Goal: Information Seeking & Learning: Learn about a topic

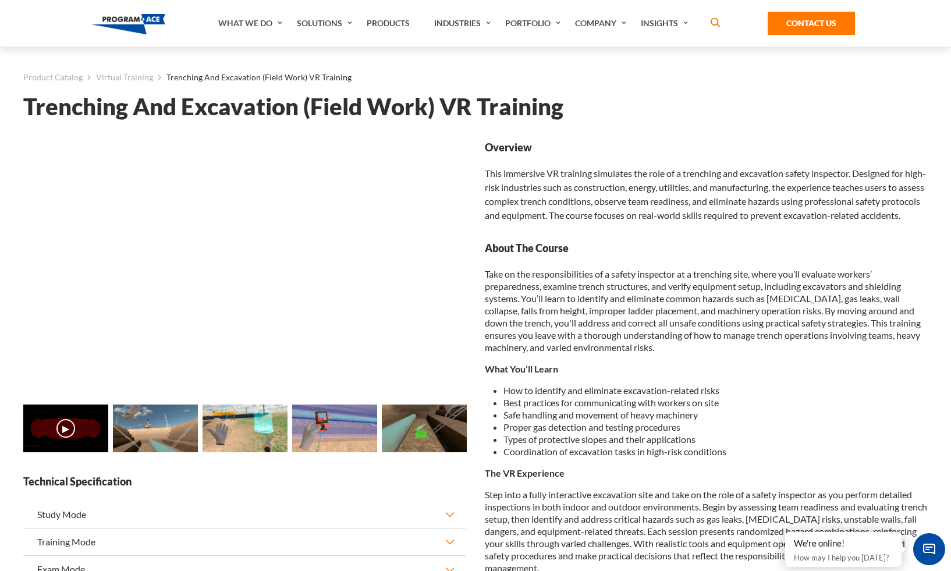
click at [626, 132] on div "Loading... Loading... ▶" at bounding box center [475, 518] width 904 height 803
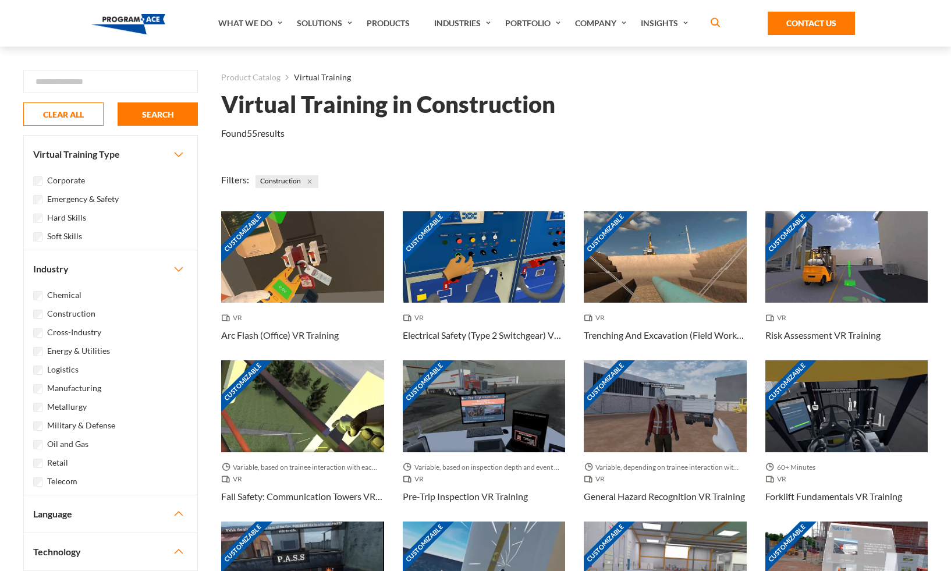
scroll to position [49, 0]
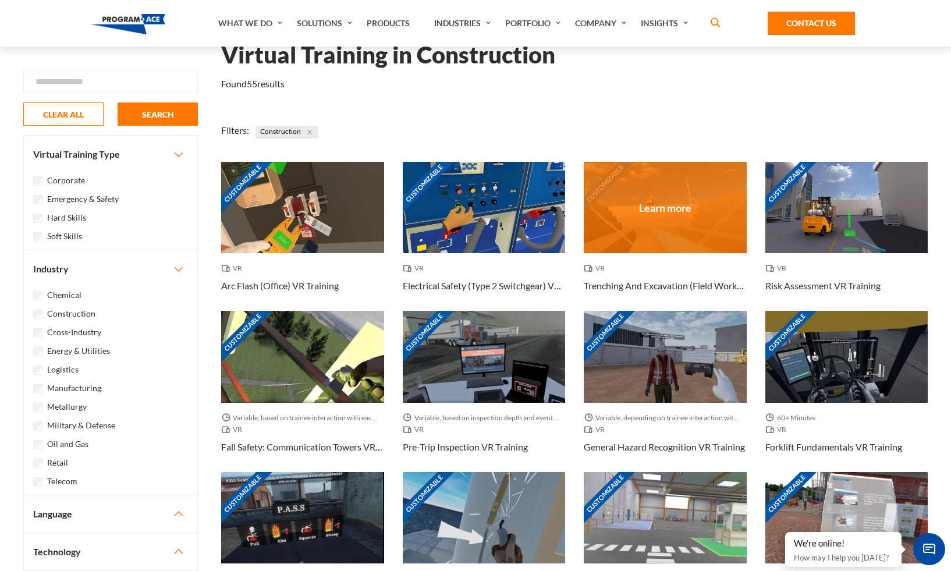
click at [666, 292] on h3 "Trenching And Excavation (Field Work) VR Training" at bounding box center [665, 286] width 163 height 14
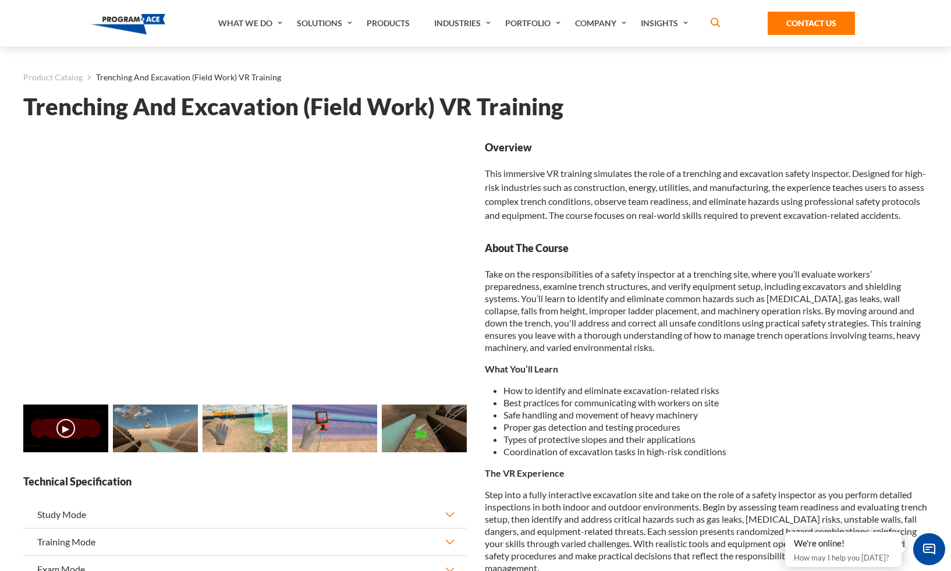
click at [166, 432] on img at bounding box center [155, 429] width 85 height 48
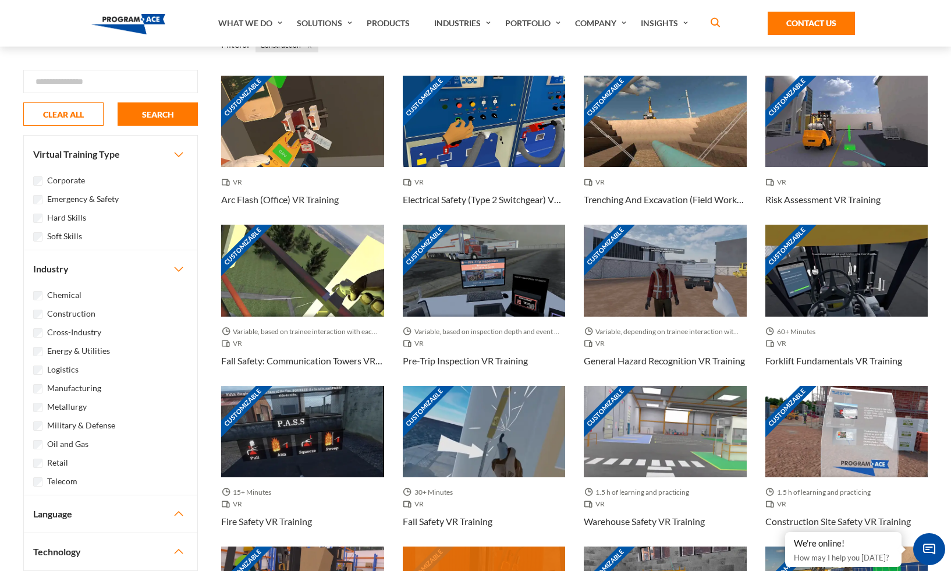
scroll to position [106, 0]
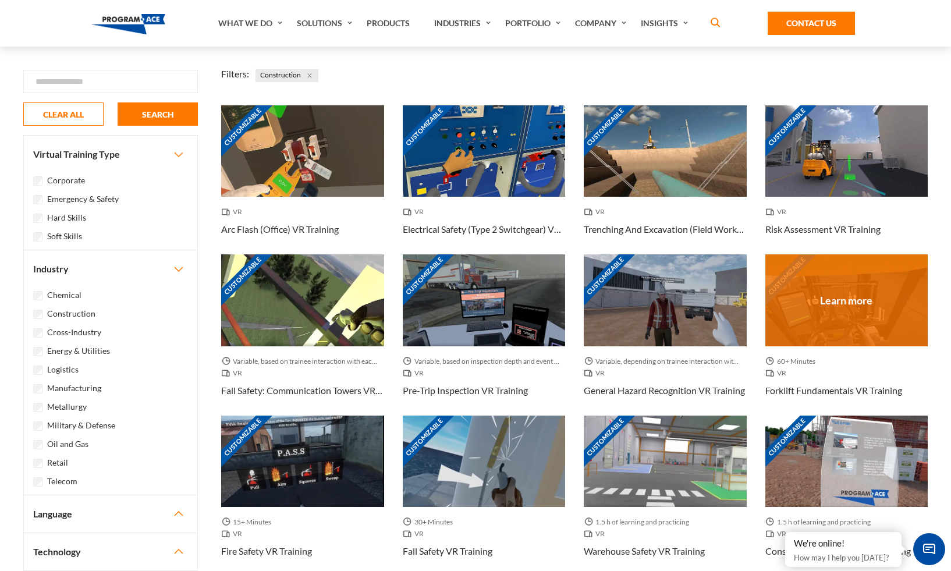
click at [821, 389] on h3 "Forklift Fundamentals VR Training" at bounding box center [833, 391] width 137 height 14
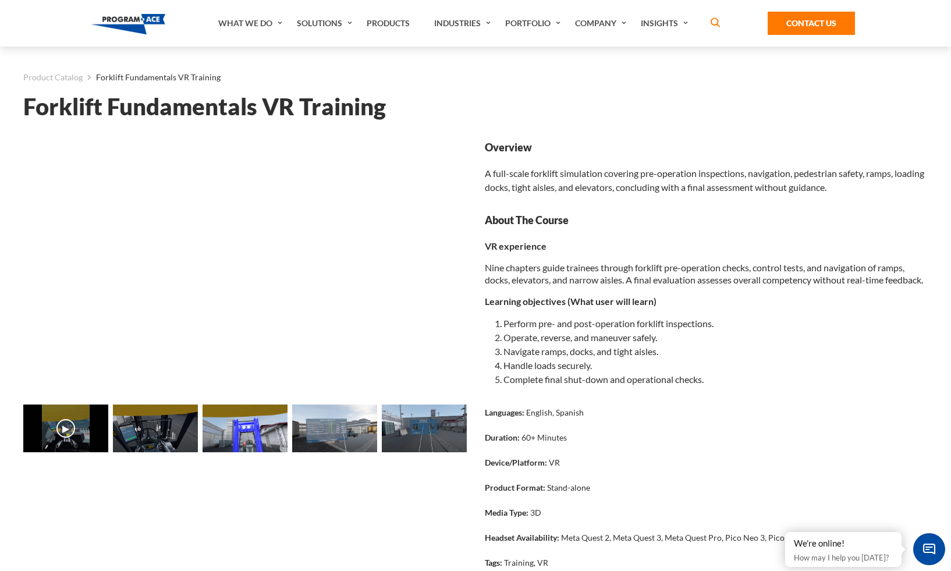
click at [176, 420] on img at bounding box center [155, 429] width 85 height 48
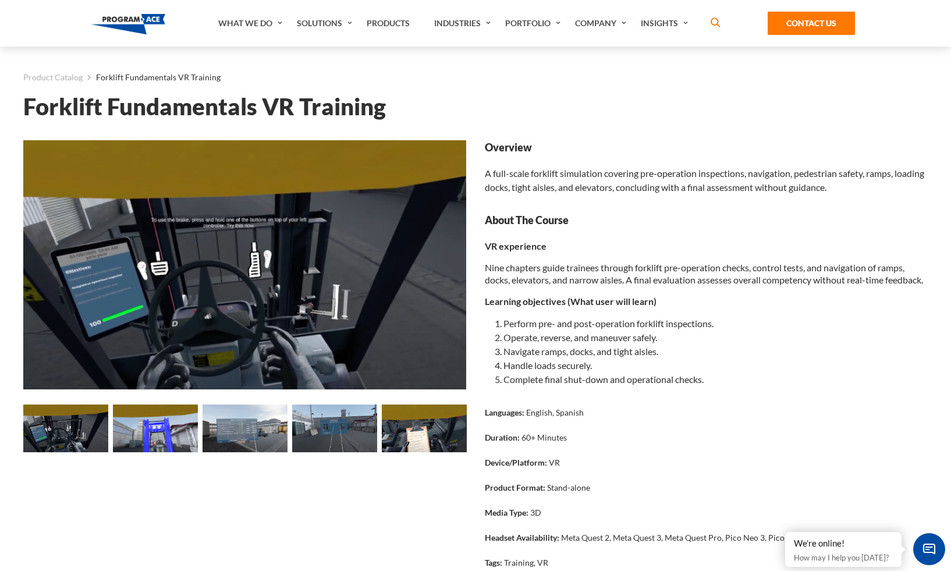
click at [245, 438] on img at bounding box center [245, 429] width 85 height 48
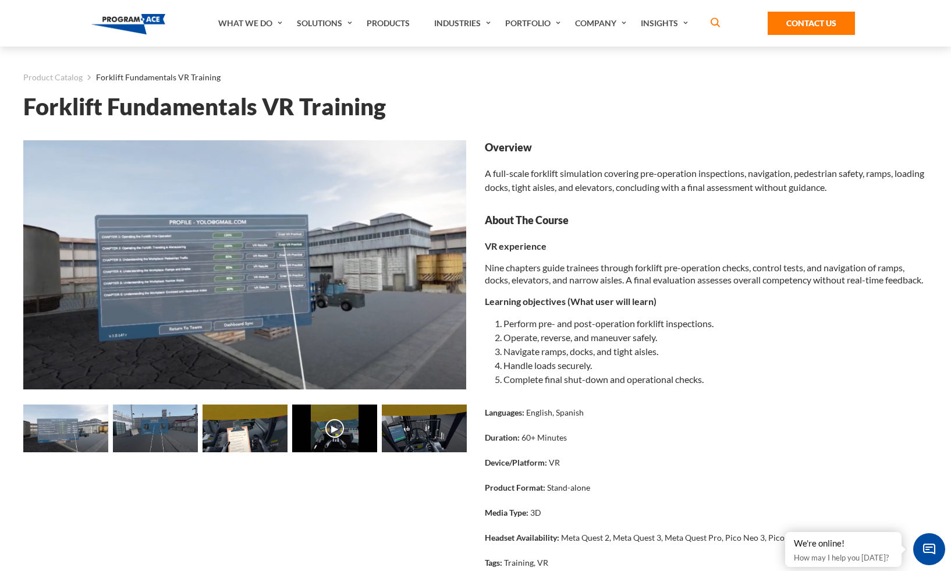
click at [304, 428] on img at bounding box center [334, 429] width 85 height 48
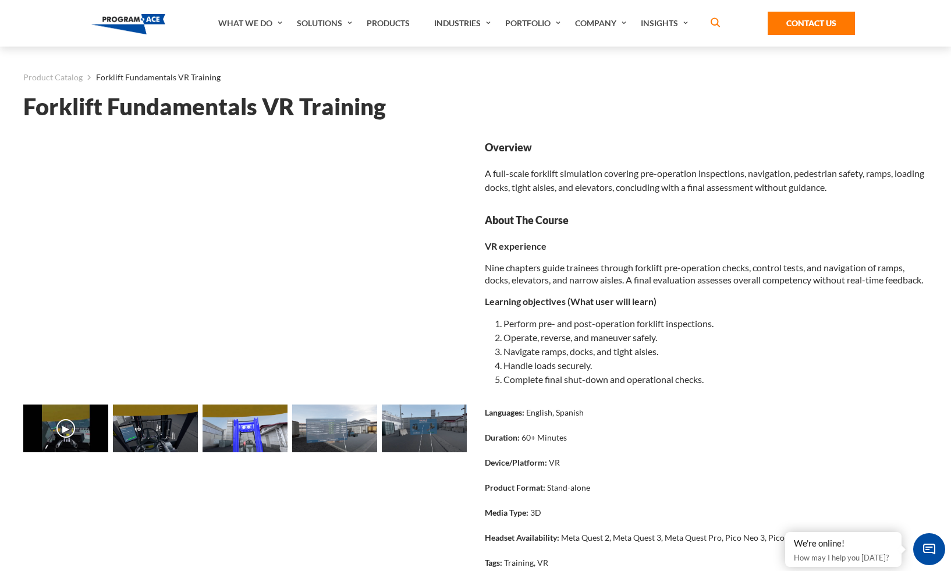
click at [303, 428] on img at bounding box center [334, 429] width 85 height 48
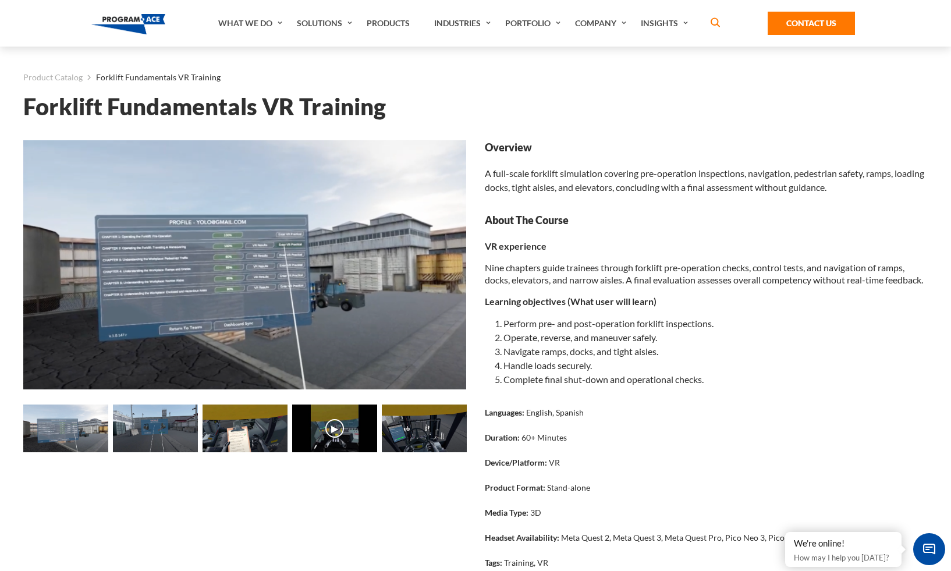
click at [407, 435] on img at bounding box center [424, 429] width 85 height 48
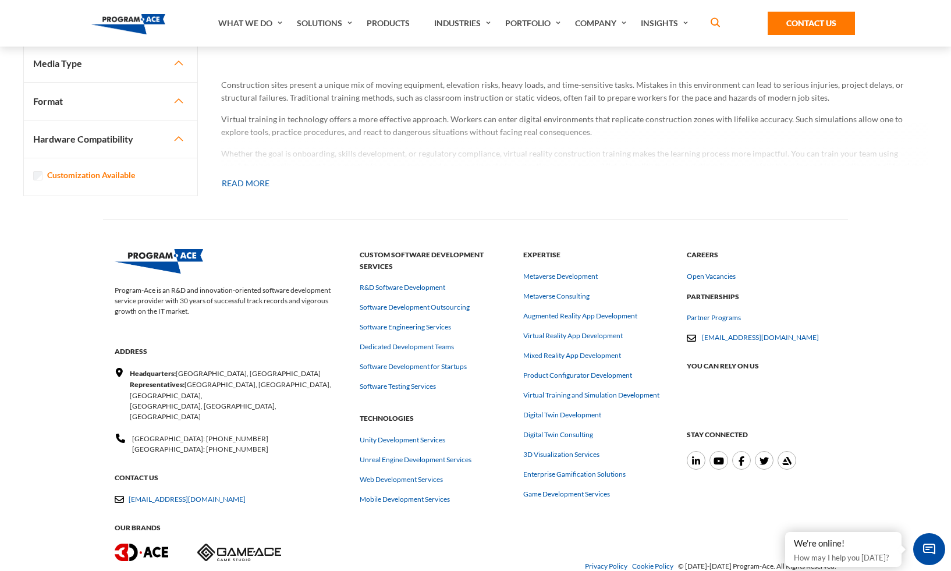
scroll to position [532, 0]
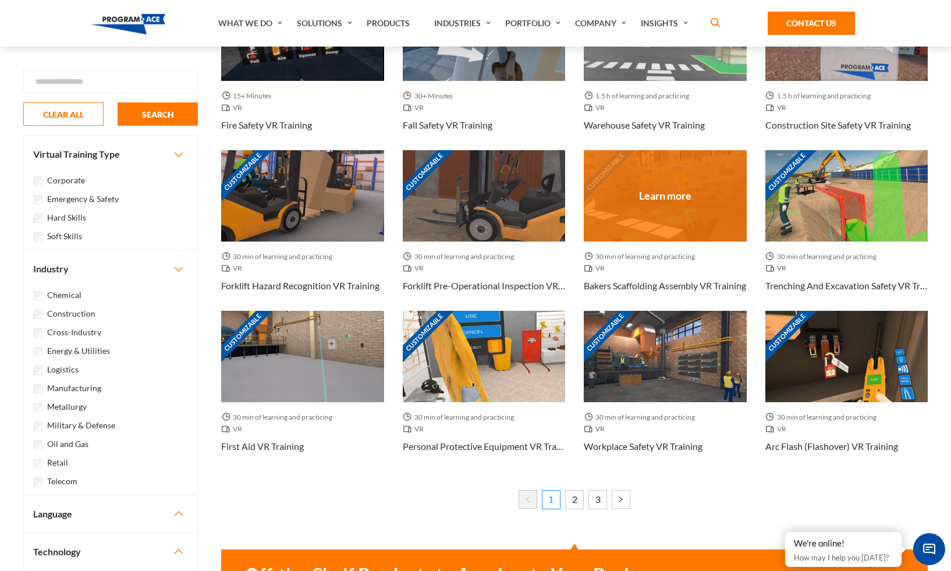
click at [650, 289] on h3 "Bakers Scaffolding Assembly VR Training" at bounding box center [665, 286] width 162 height 14
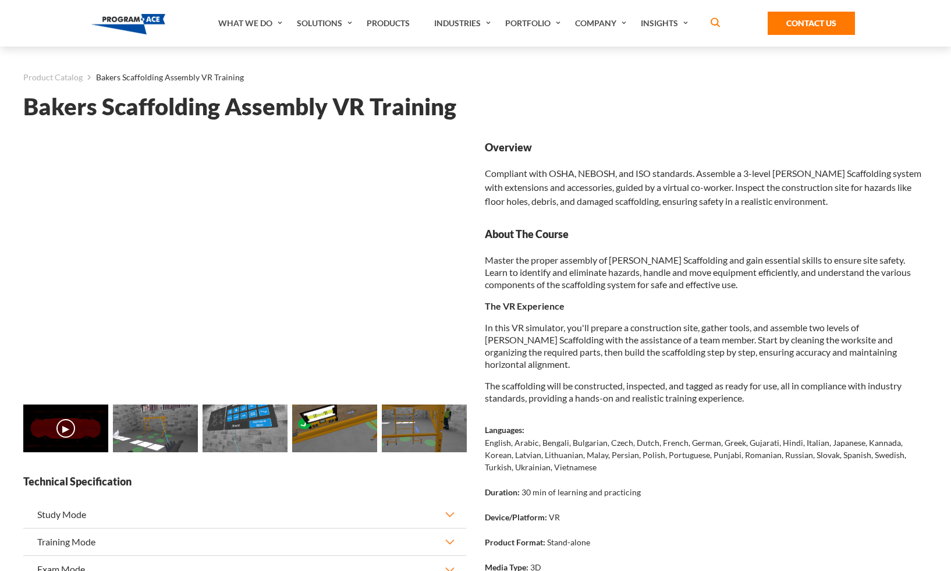
click at [145, 430] on img at bounding box center [155, 429] width 85 height 48
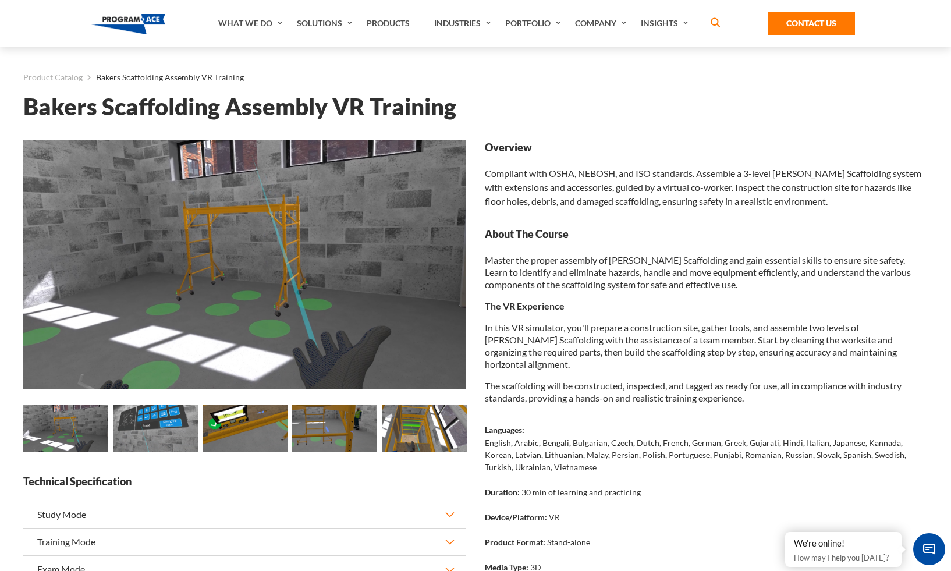
click at [576, 190] on div "Overview Compliant with OSHA, NEBOSH, and ISO standards. Assemble a 3-level Bak…" at bounding box center [706, 174] width 443 height 68
drag, startPoint x: 777, startPoint y: 173, endPoint x: 878, endPoint y: 175, distance: 101.3
click at [878, 175] on div "Overview Compliant with OSHA, NEBOSH, and ISO standards. Assemble a 3-level Bak…" at bounding box center [706, 174] width 443 height 68
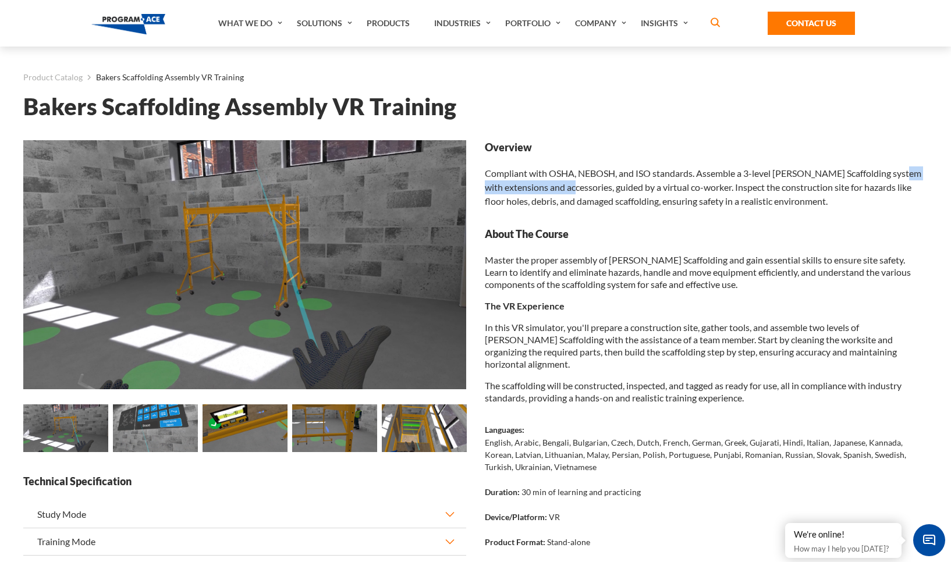
copy div "Baker Scaffolding system"
click at [804, 198] on div "Overview Compliant with OSHA, NEBOSH, and ISO standards. Assemble a 3-level Bak…" at bounding box center [706, 174] width 443 height 68
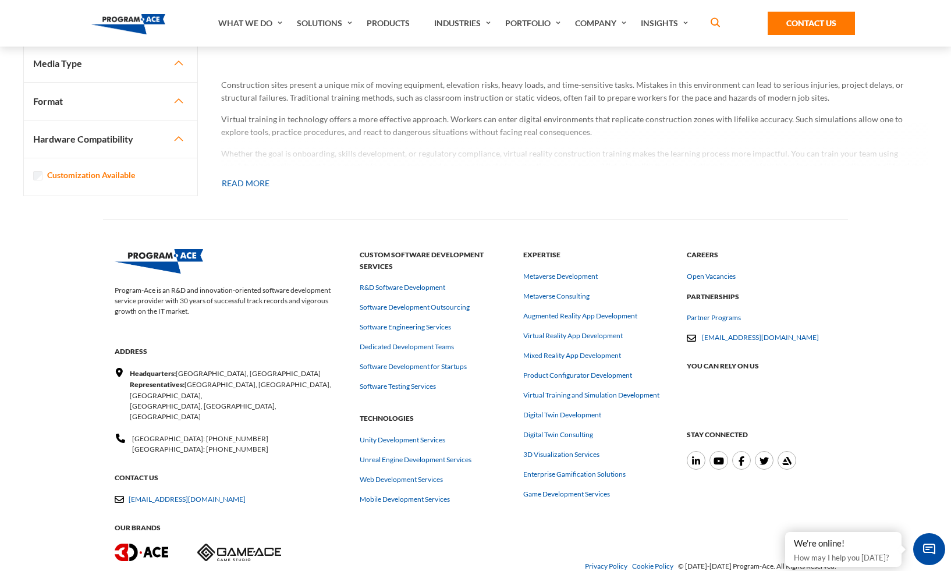
scroll to position [210, 0]
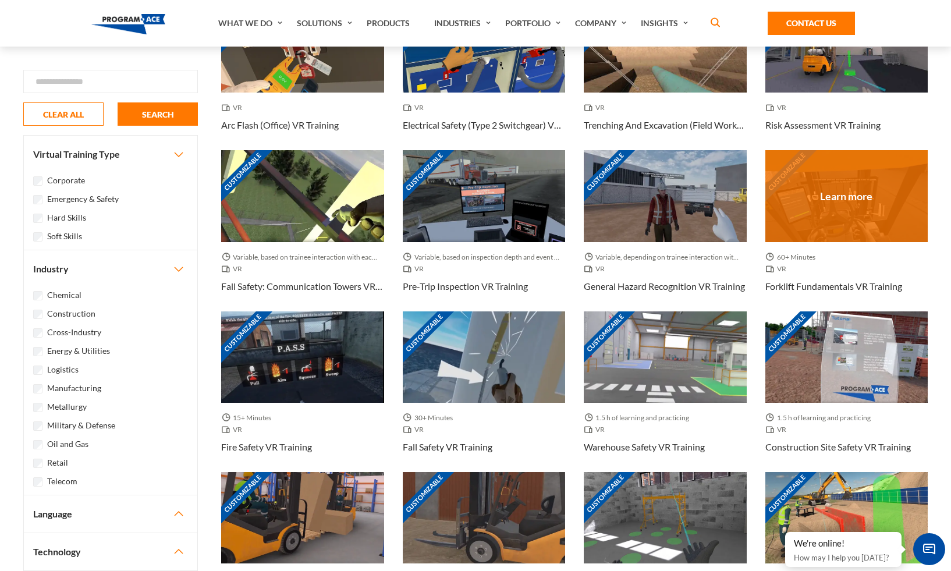
click at [828, 189] on div "Customizable" at bounding box center [846, 195] width 163 height 91
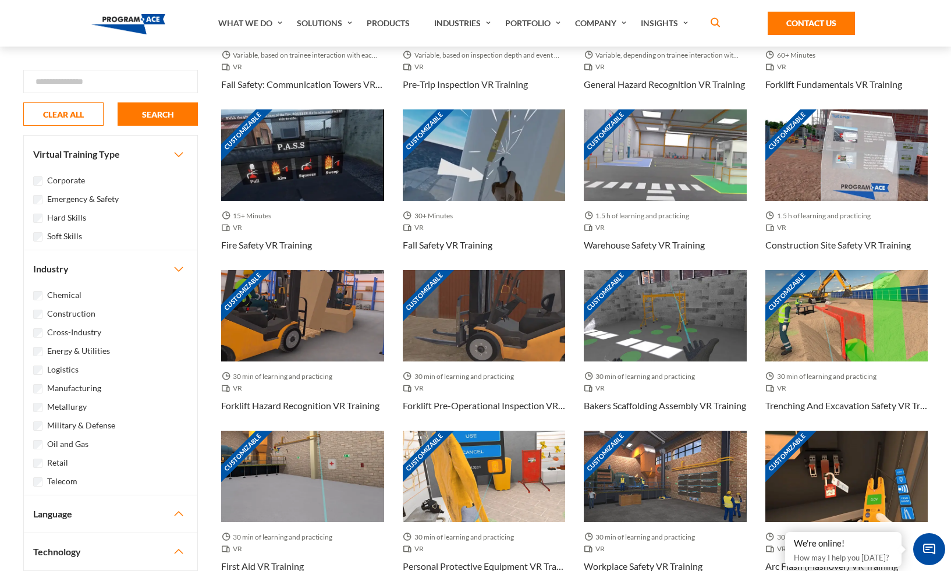
scroll to position [413, 0]
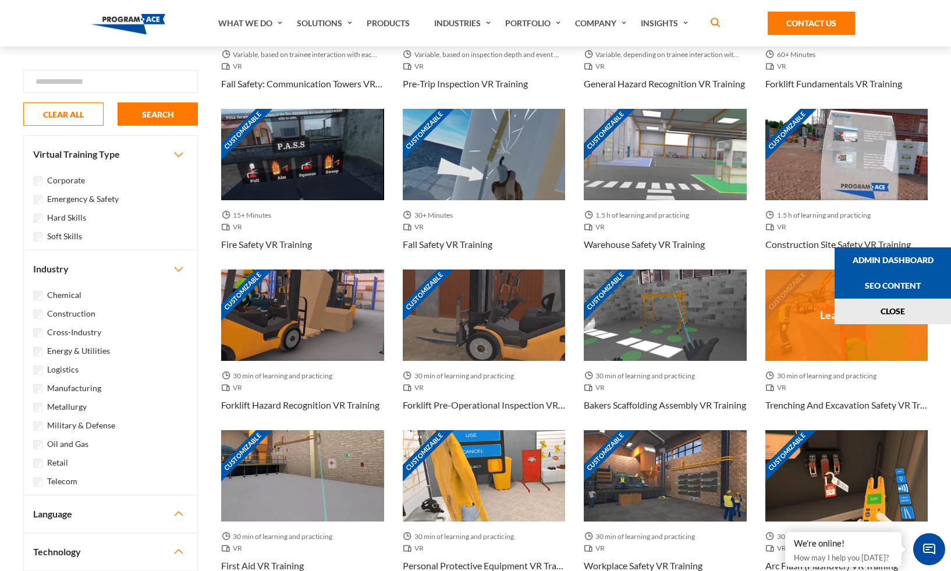
click at [813, 342] on div "Customizable" at bounding box center [846, 314] width 163 height 91
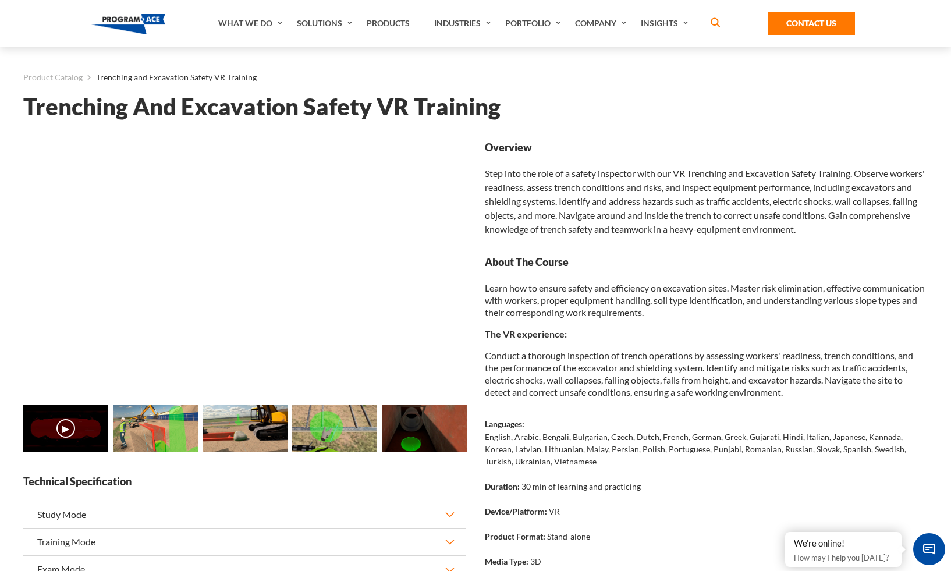
click at [180, 417] on img at bounding box center [155, 429] width 85 height 48
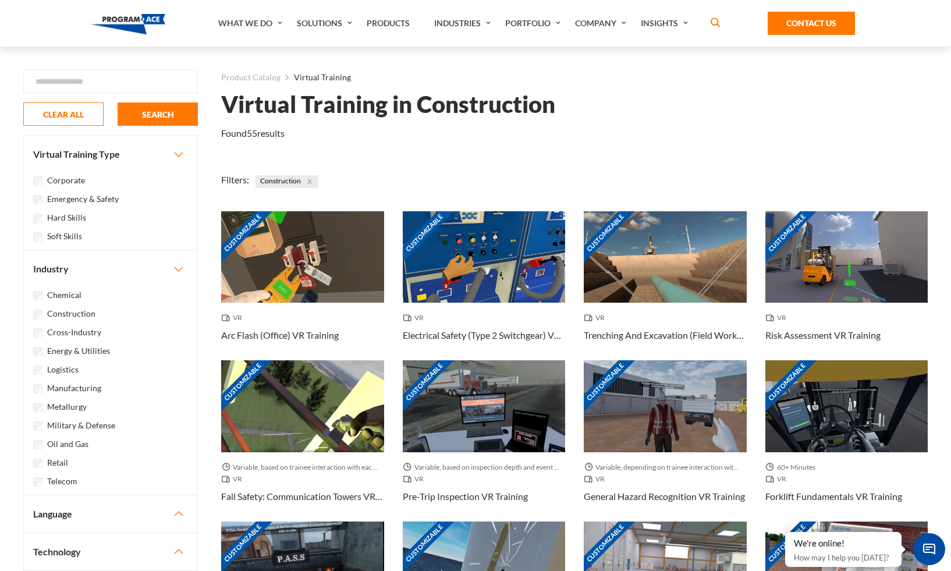
scroll to position [413, 0]
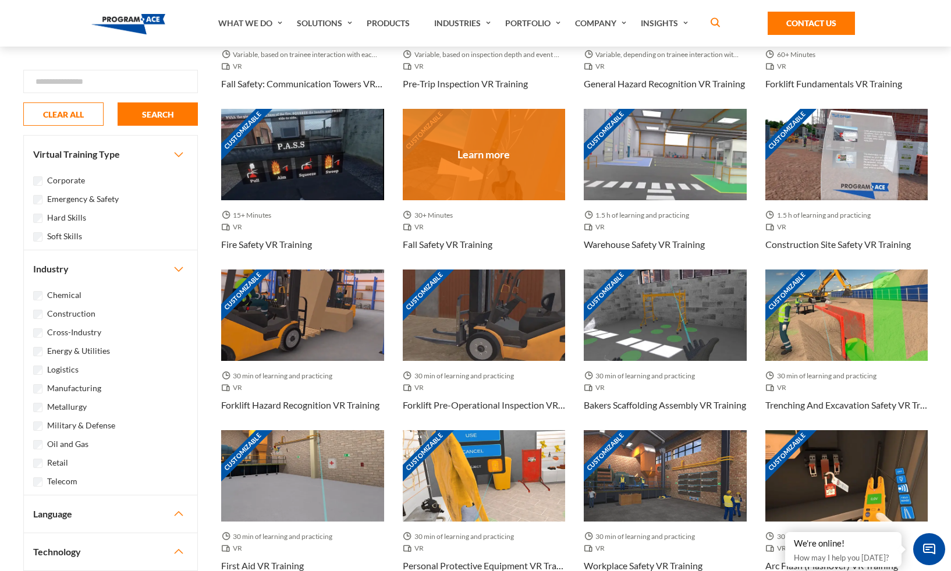
click at [505, 137] on div "Customizable" at bounding box center [484, 154] width 163 height 91
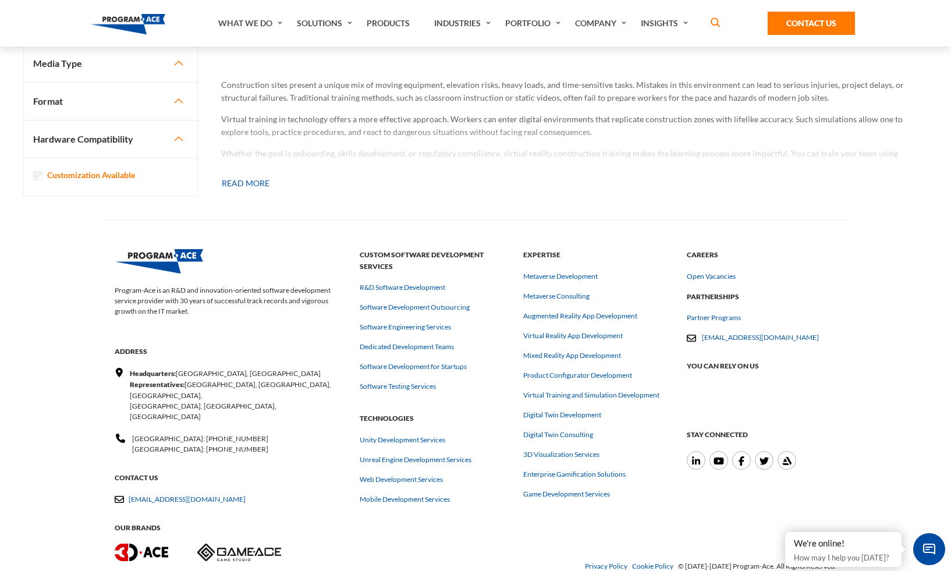
scroll to position [210, 0]
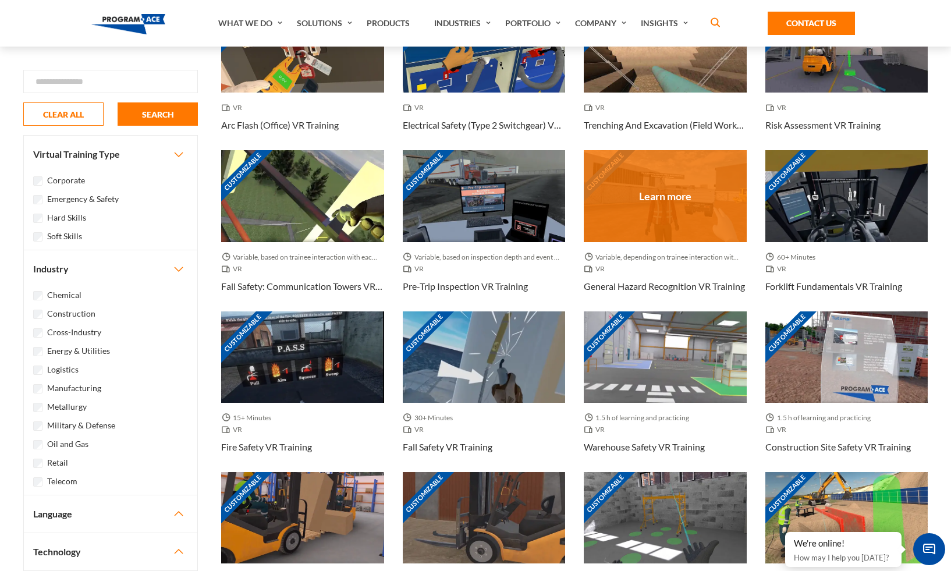
click at [677, 203] on div "Customizable" at bounding box center [665, 195] width 163 height 91
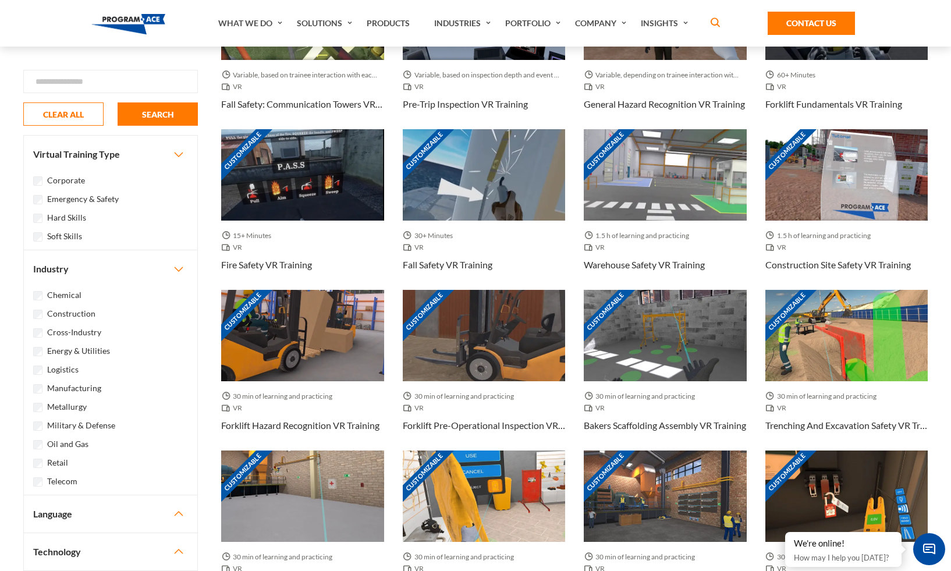
scroll to position [422, 0]
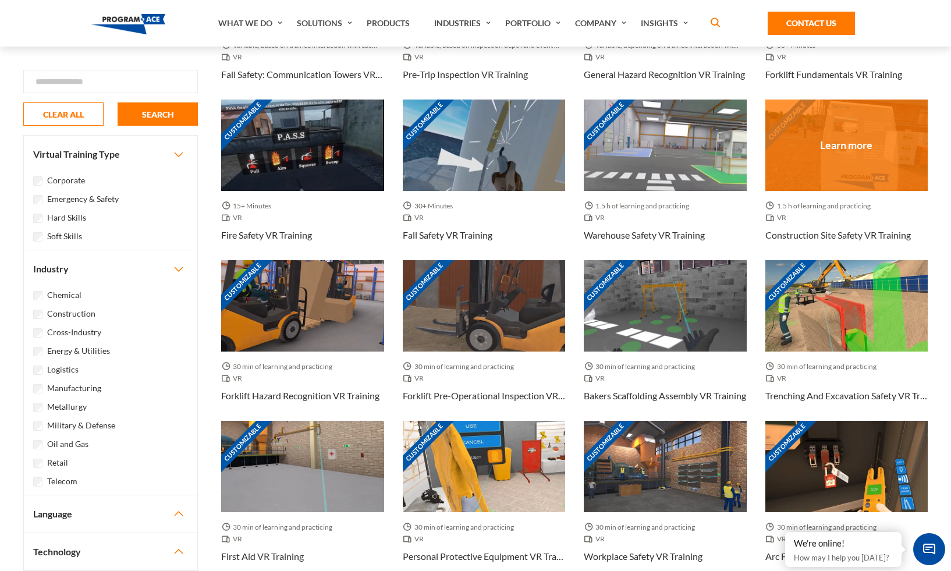
click at [844, 147] on div "Customizable" at bounding box center [846, 145] width 163 height 91
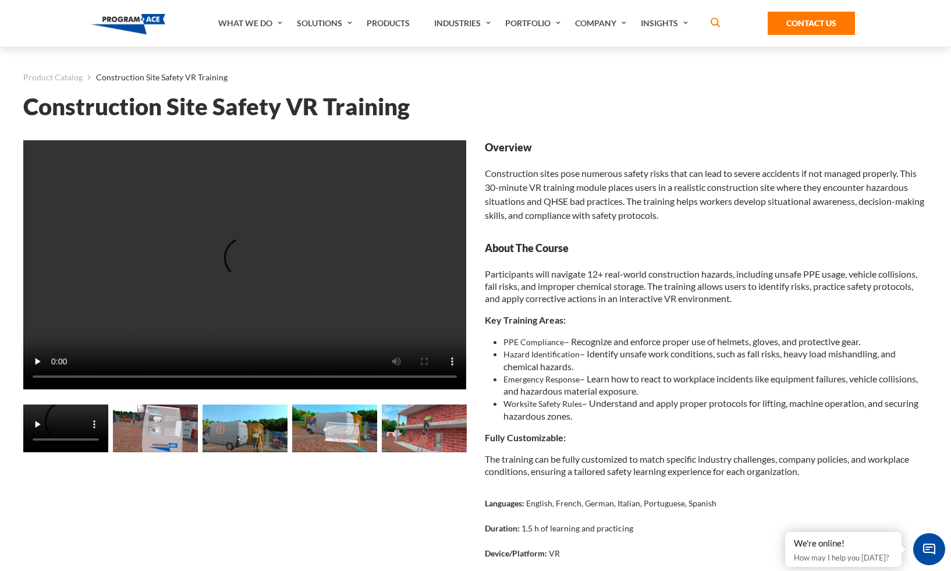
click at [709, 403] on li "Worksite Safety Rules – Understand and apply proper protocols for lifting, mach…" at bounding box center [715, 409] width 424 height 25
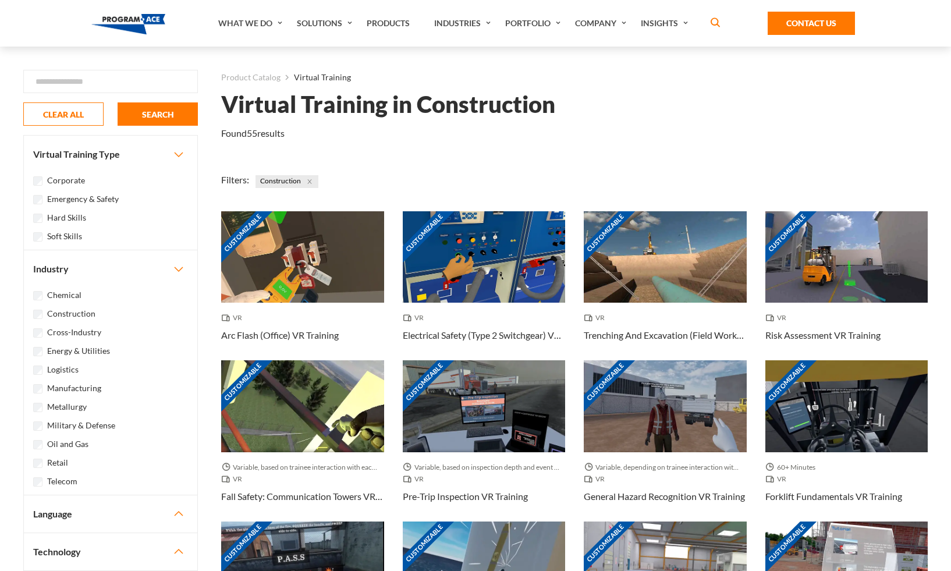
scroll to position [422, 0]
